Goal: Task Accomplishment & Management: Manage account settings

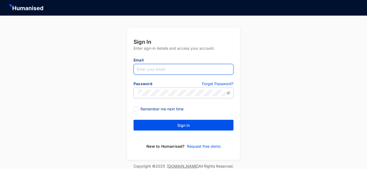
click at [166, 68] on input "text" at bounding box center [183, 69] width 100 height 11
type input "[PERSON_NAME][EMAIL_ADDRESS][DOMAIN_NAME]"
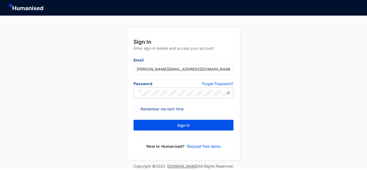
click at [212, 84] on p "Forget Password?" at bounding box center [217, 84] width 31 height 6
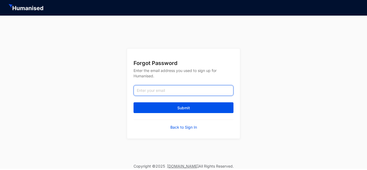
click at [176, 91] on input "email" at bounding box center [183, 90] width 100 height 11
type input "[PERSON_NAME][EMAIL_ADDRESS][DOMAIN_NAME]"
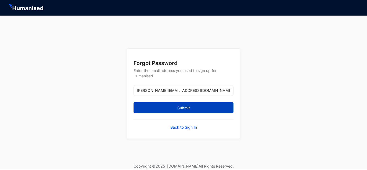
click at [178, 105] on span "Submit" at bounding box center [183, 107] width 13 height 5
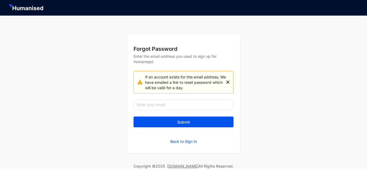
click at [227, 81] on img at bounding box center [227, 82] width 3 height 17
